Goal: Task Accomplishment & Management: Use online tool/utility

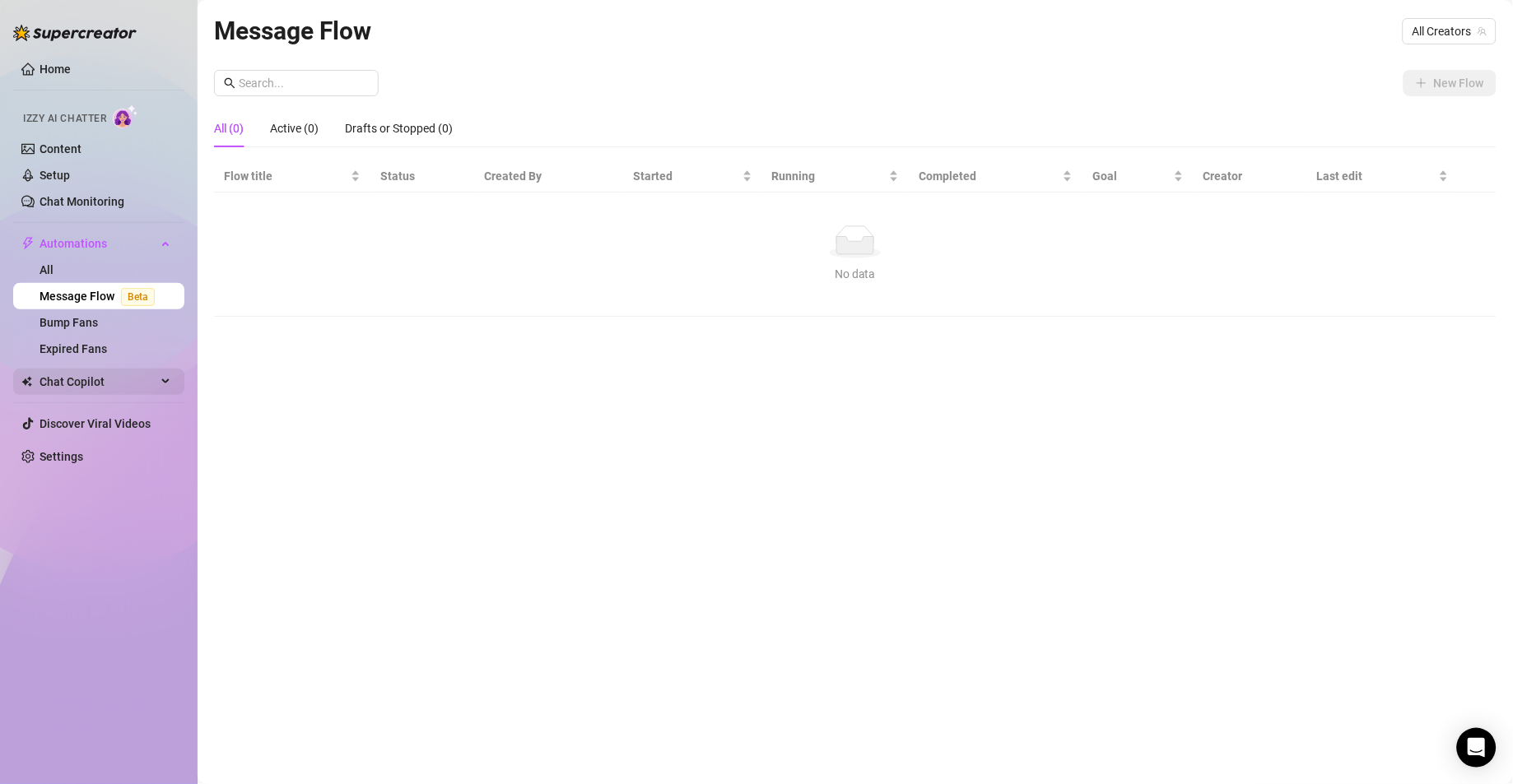
click at [98, 385] on span "Chat Copilot" at bounding box center [98, 382] width 117 height 26
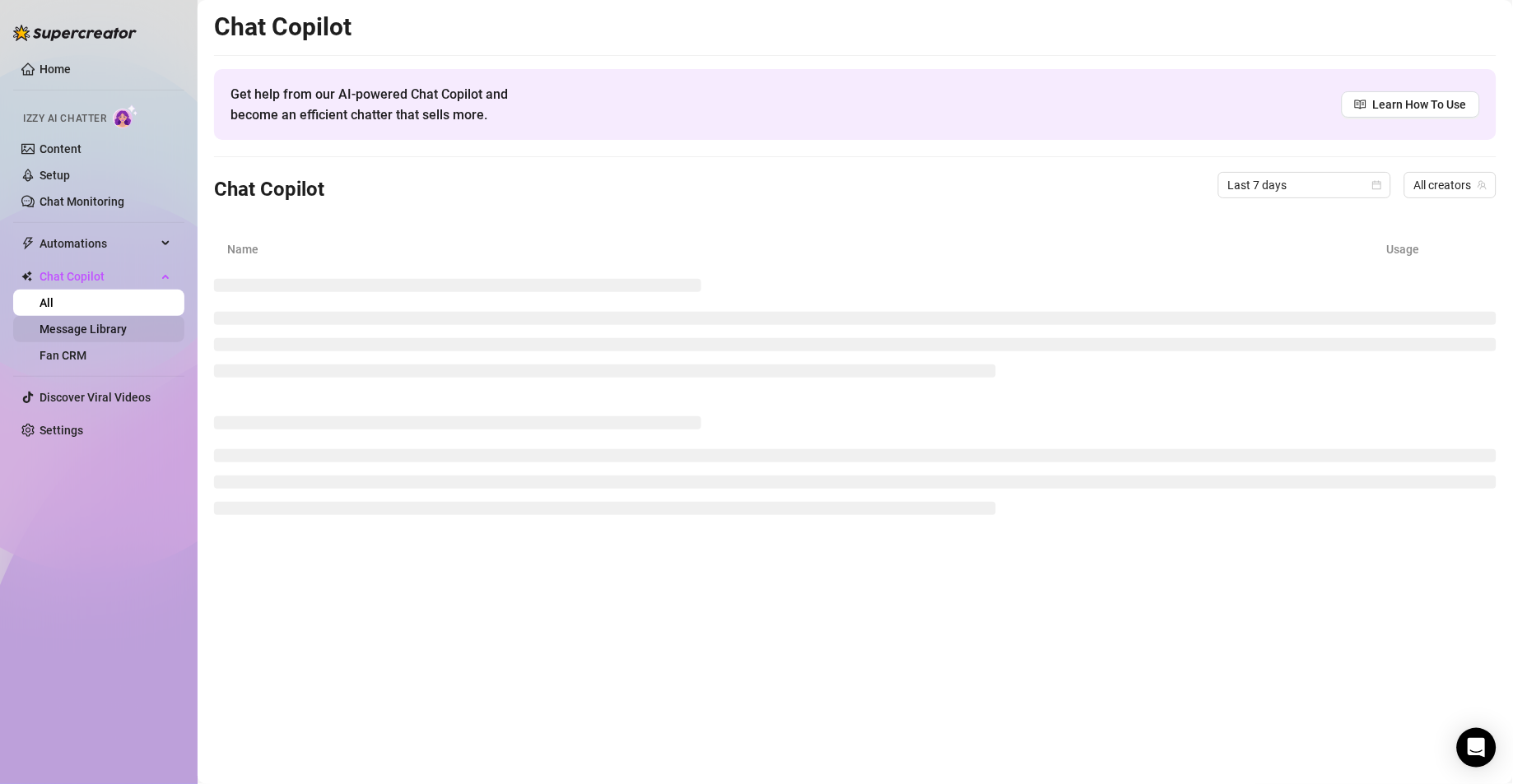
click at [99, 332] on link "Message Library" at bounding box center [83, 330] width 87 height 13
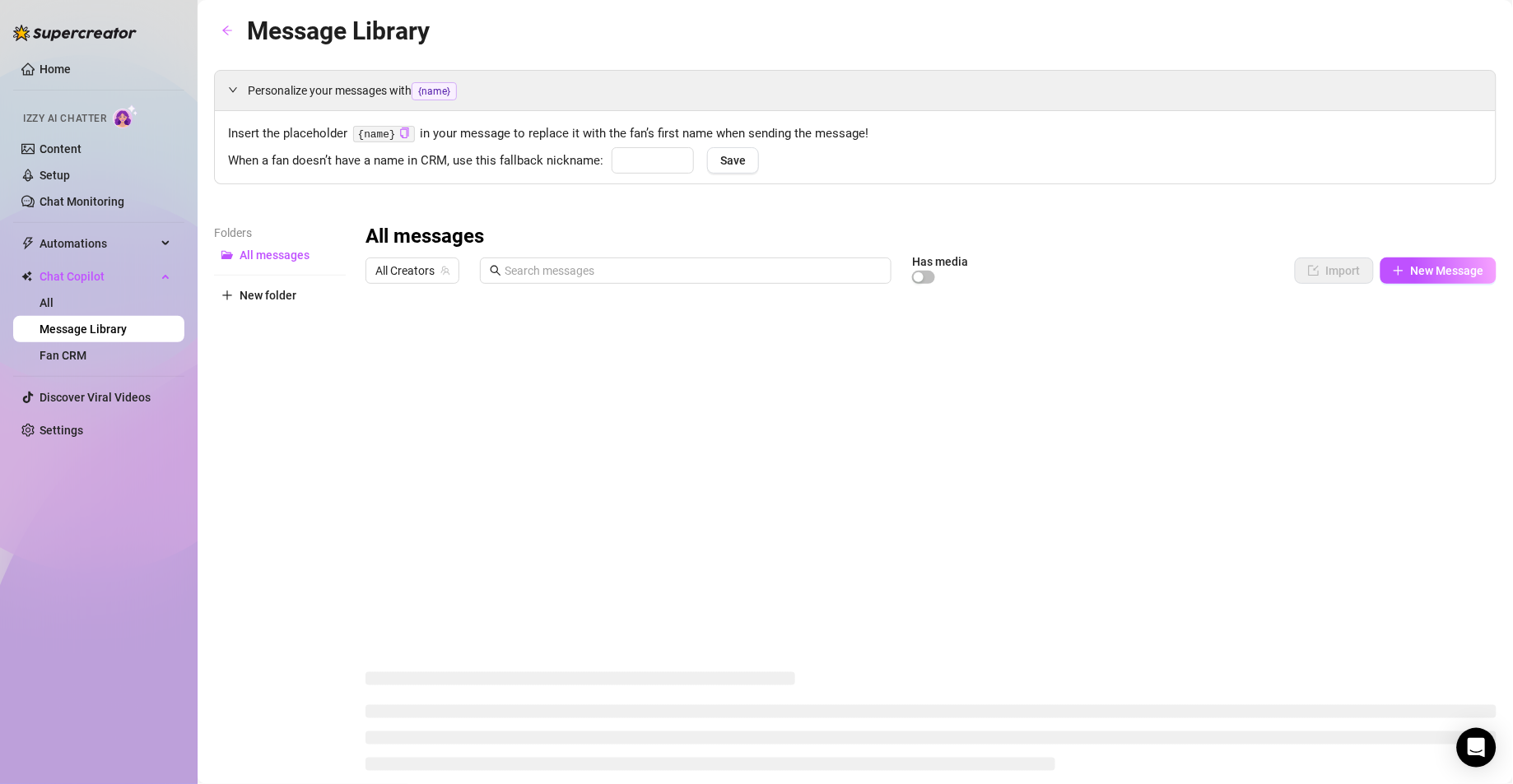
type input "babe"
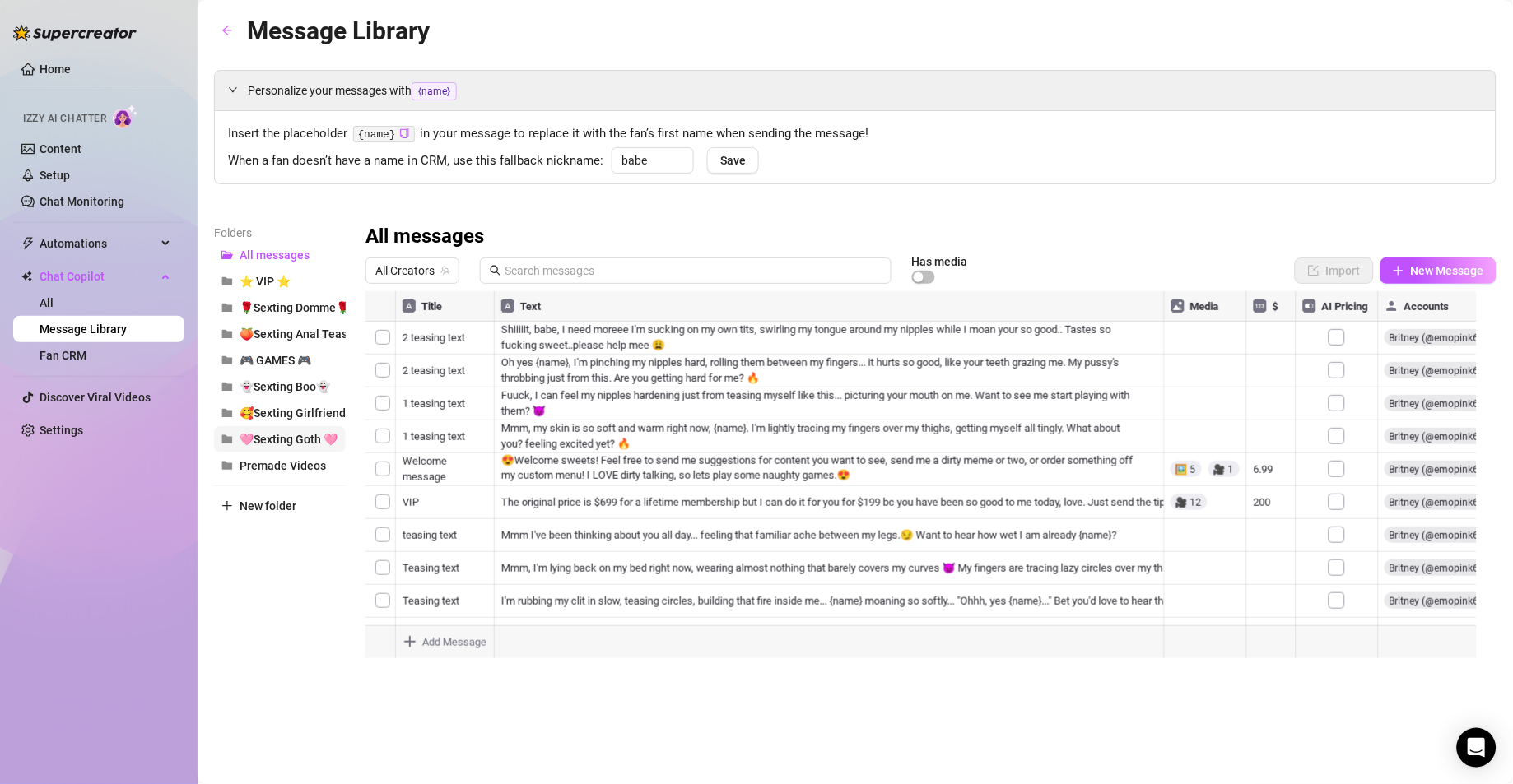
click at [298, 433] on button "🩷Sexting Goth 🩷" at bounding box center [280, 439] width 131 height 26
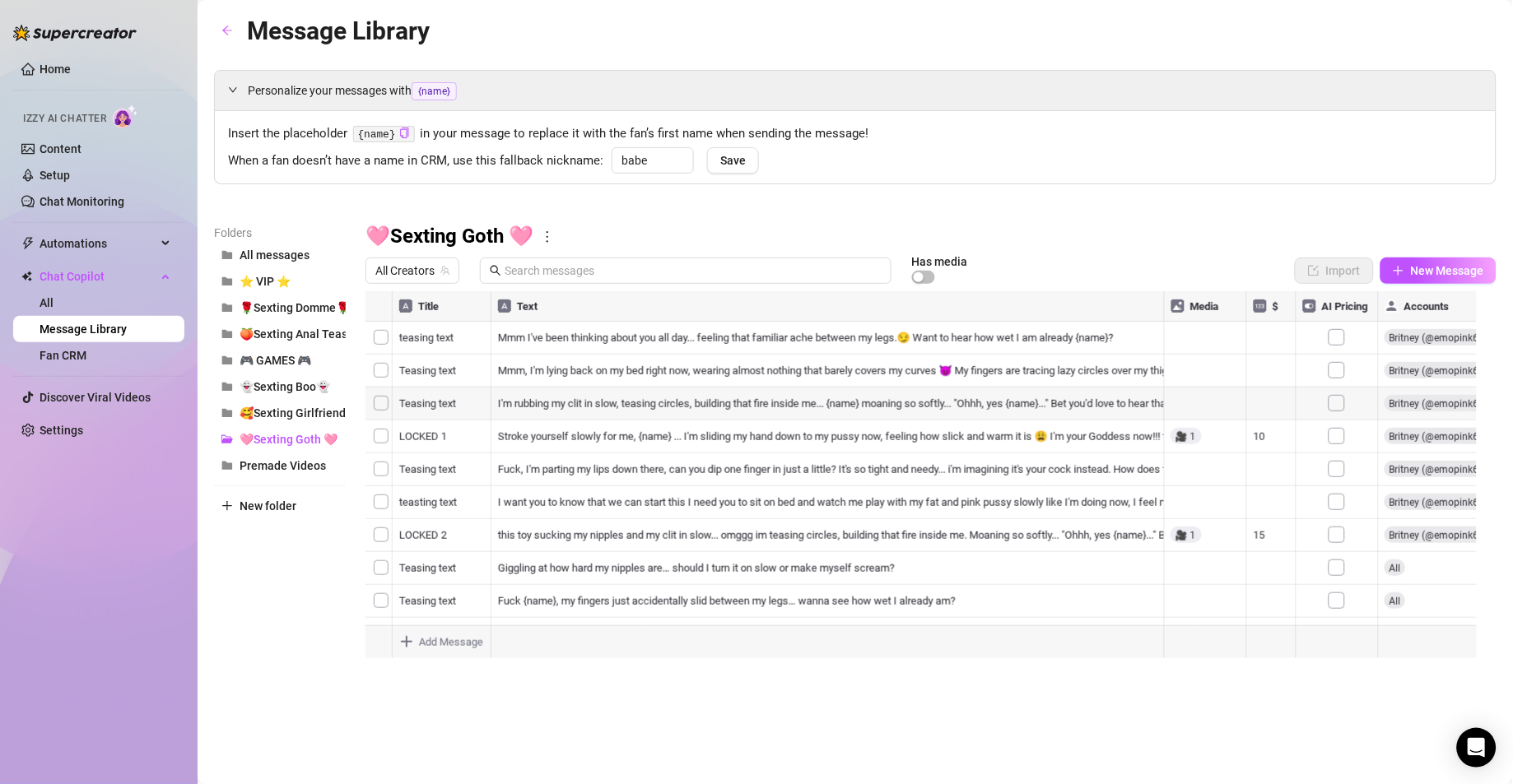
click at [890, 413] on div at bounding box center [931, 474] width 1131 height 367
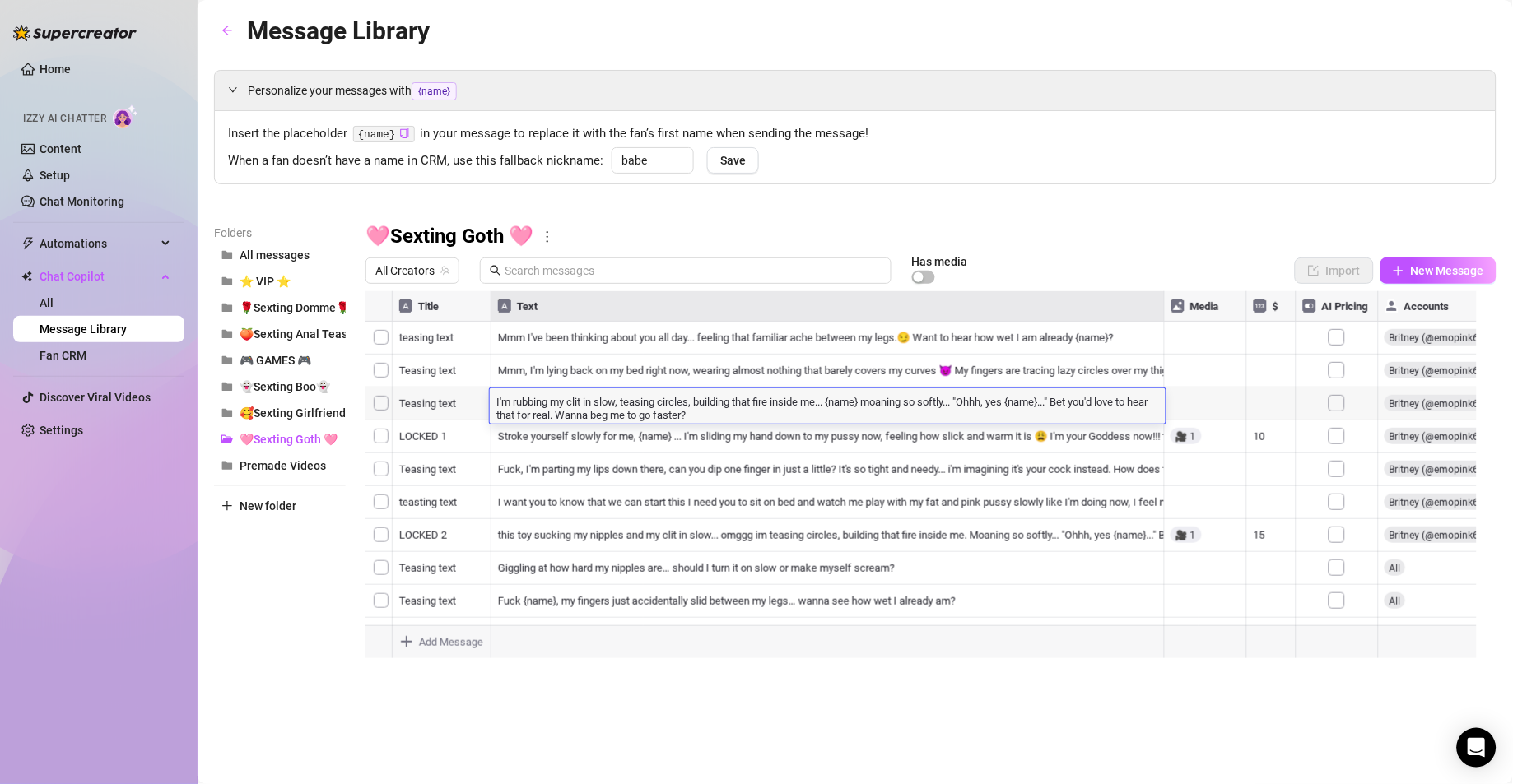
click at [865, 408] on textarea "I'm rubbing my clit in slow, teasing circles, building that fire inside me... {…" at bounding box center [828, 407] width 676 height 28
click at [852, 402] on textarea "I'm rubbing my clit in slow, teasing circles, building that fire inside me... {…" at bounding box center [828, 407] width 676 height 28
click at [865, 402] on textarea "I'm rubbing my clit in slow, teasing circles, building that fire inside me... {…" at bounding box center [828, 407] width 676 height 28
type textarea "I'm rubbing my clit in slow, teasing circles, building that fire inside me... m…"
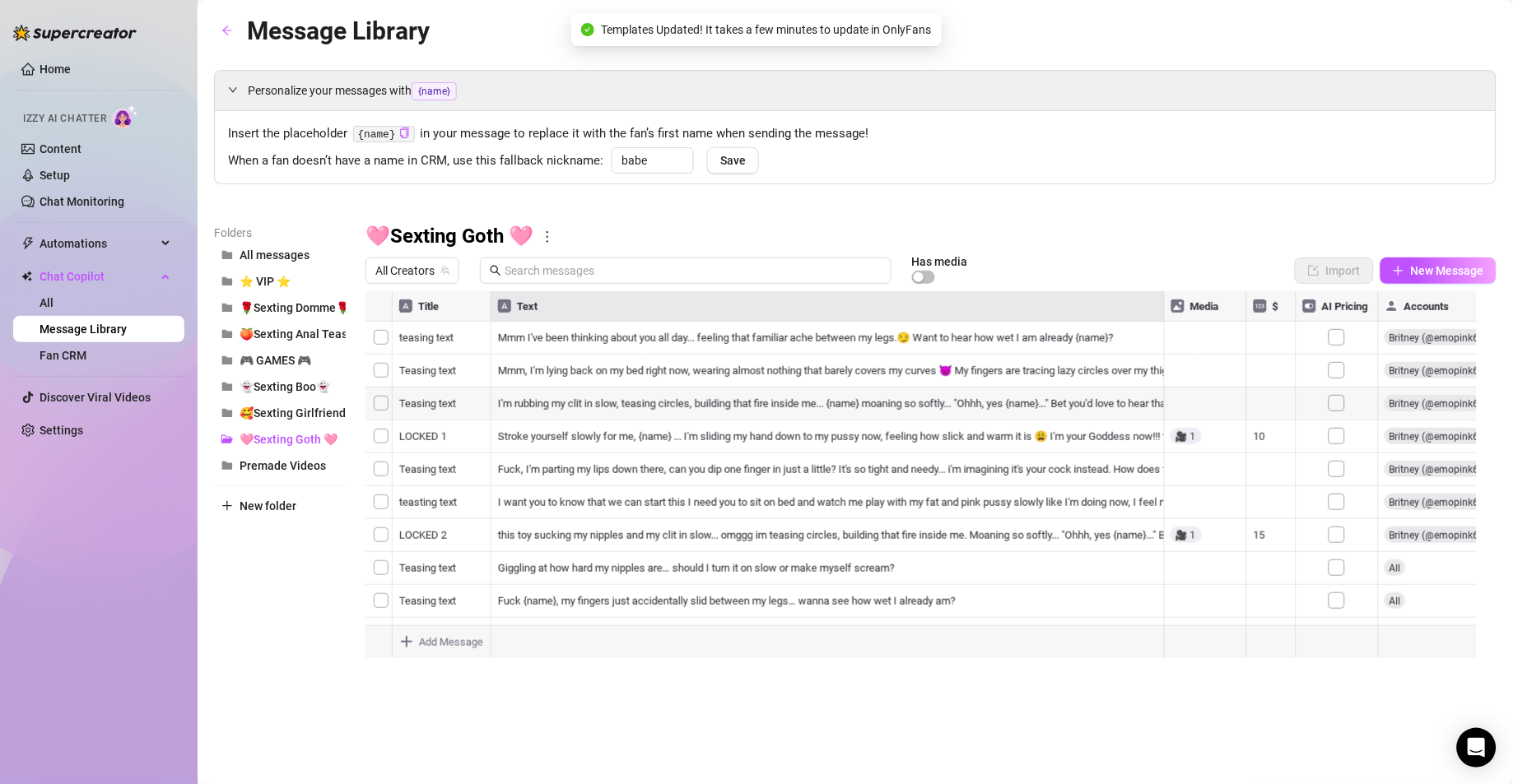
click at [992, 182] on div "Insert the placeholder {name} in your message to replace it with the fan’s firs…" at bounding box center [855, 147] width 1281 height 73
